Goal: Information Seeking & Learning: Learn about a topic

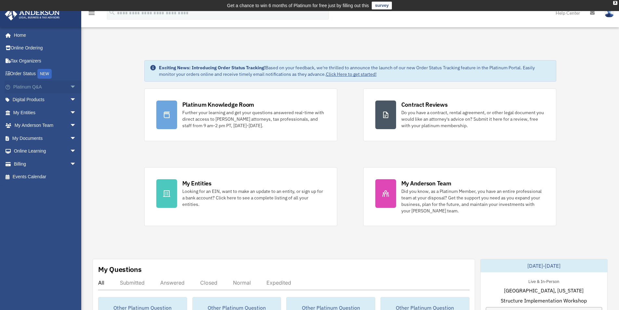
click at [70, 88] on span "arrow_drop_down" at bounding box center [76, 86] width 13 height 13
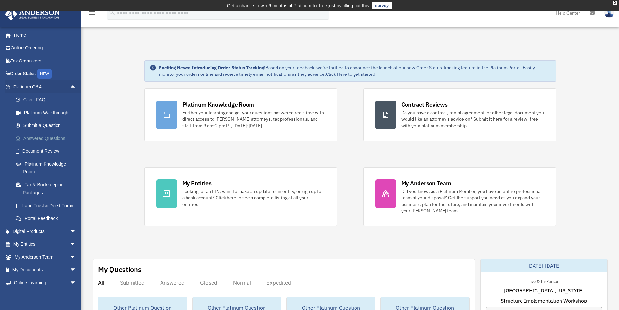
click at [35, 141] on link "Answered Questions" at bounding box center [47, 138] width 77 height 13
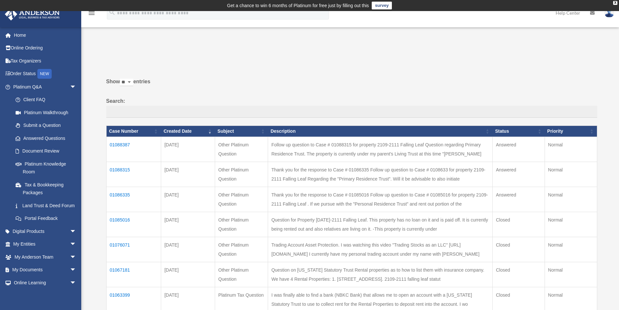
click at [119, 174] on td "01088315" at bounding box center [133, 173] width 55 height 25
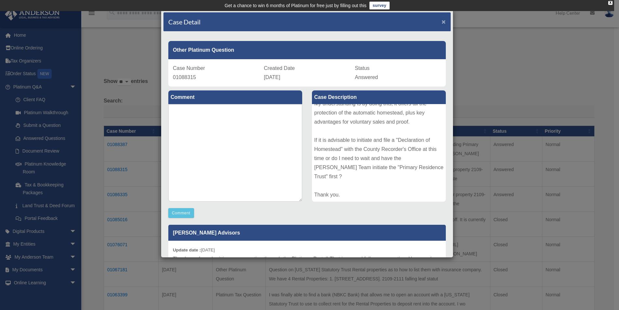
click at [441, 24] on span "×" at bounding box center [443, 21] width 4 height 7
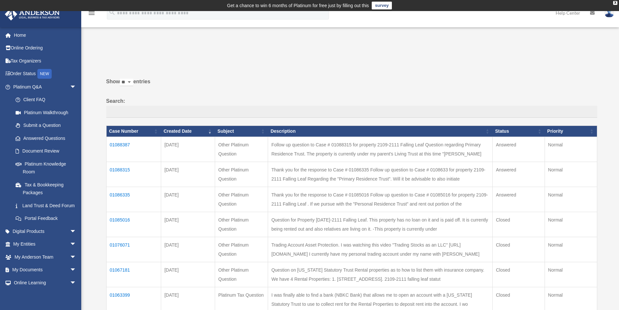
click at [127, 143] on td "01088387" at bounding box center [133, 148] width 55 height 25
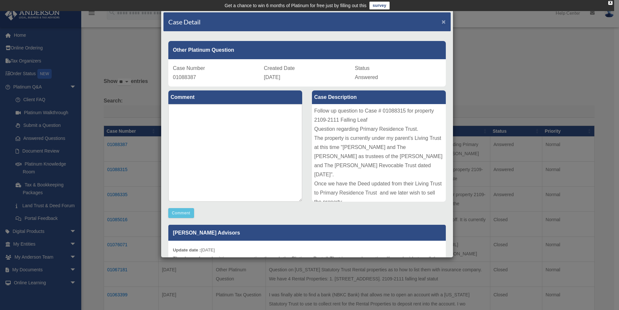
click at [441, 22] on span "×" at bounding box center [443, 21] width 4 height 7
